Goal: Task Accomplishment & Management: Manage account settings

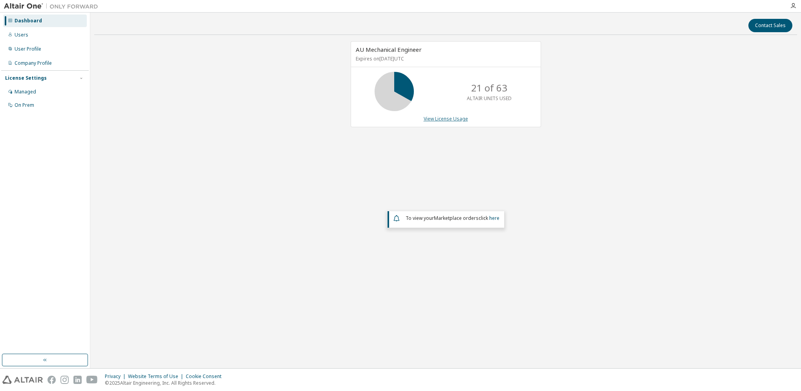
click at [446, 119] on link "View License Usage" at bounding box center [446, 118] width 44 height 7
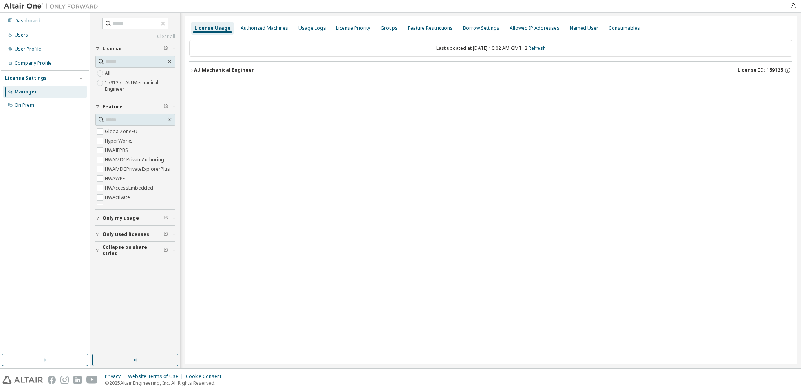
click at [233, 68] on div "AU Mechanical Engineer" at bounding box center [224, 70] width 60 height 6
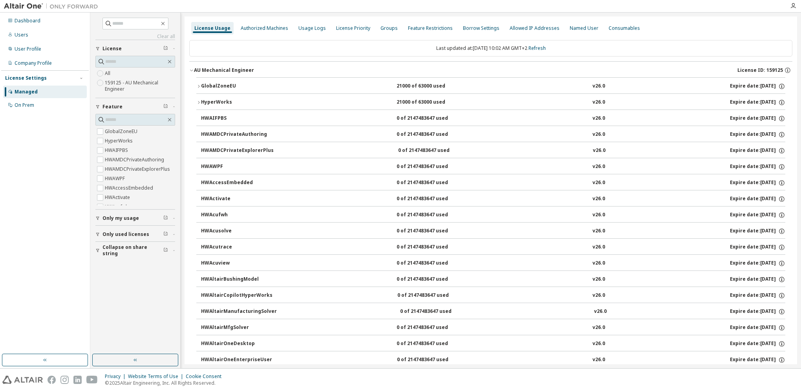
click at [220, 83] on div "GlobalZoneEU" at bounding box center [236, 86] width 71 height 7
